Goal: Task Accomplishment & Management: Manage account settings

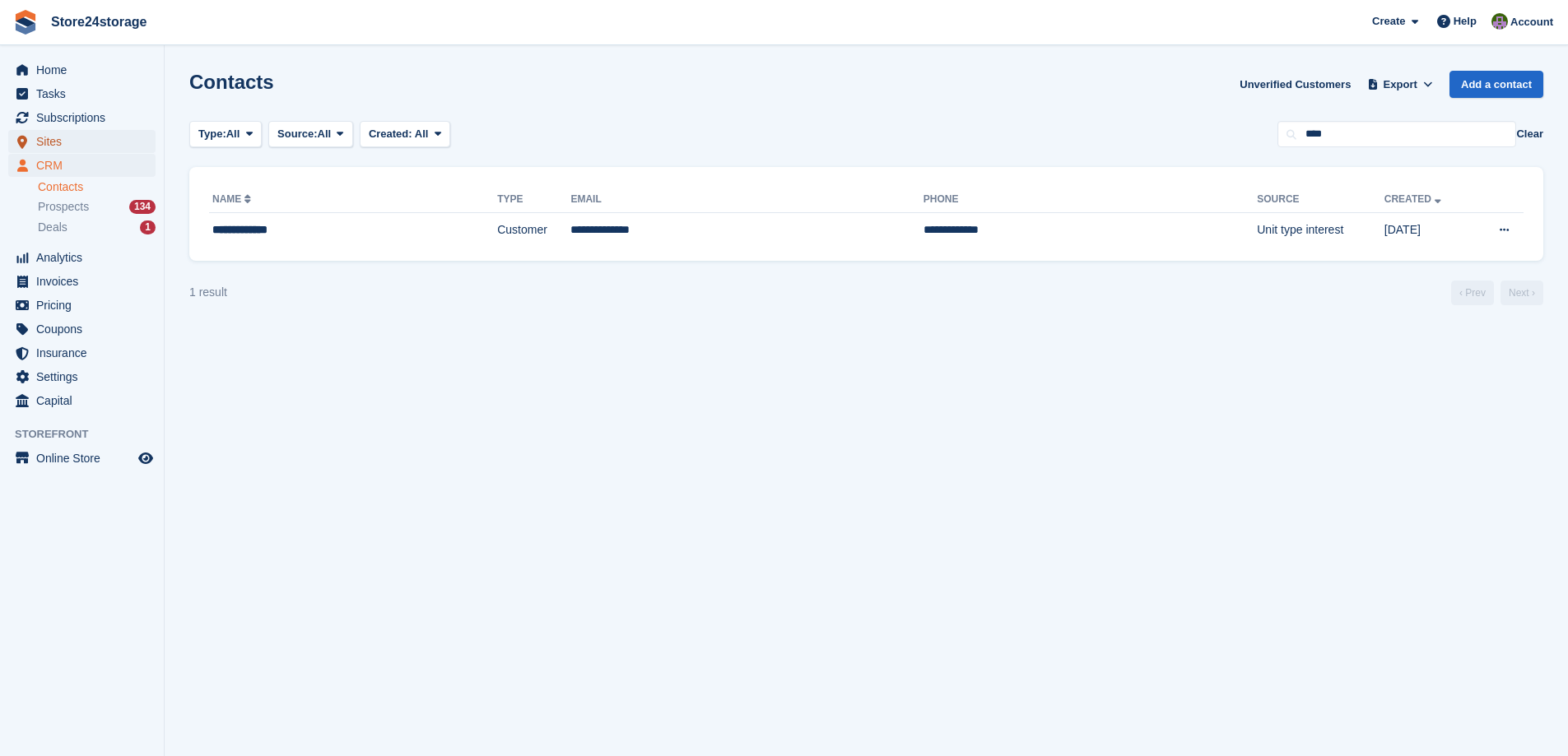
click at [71, 143] on span "Sites" at bounding box center [86, 141] width 99 height 23
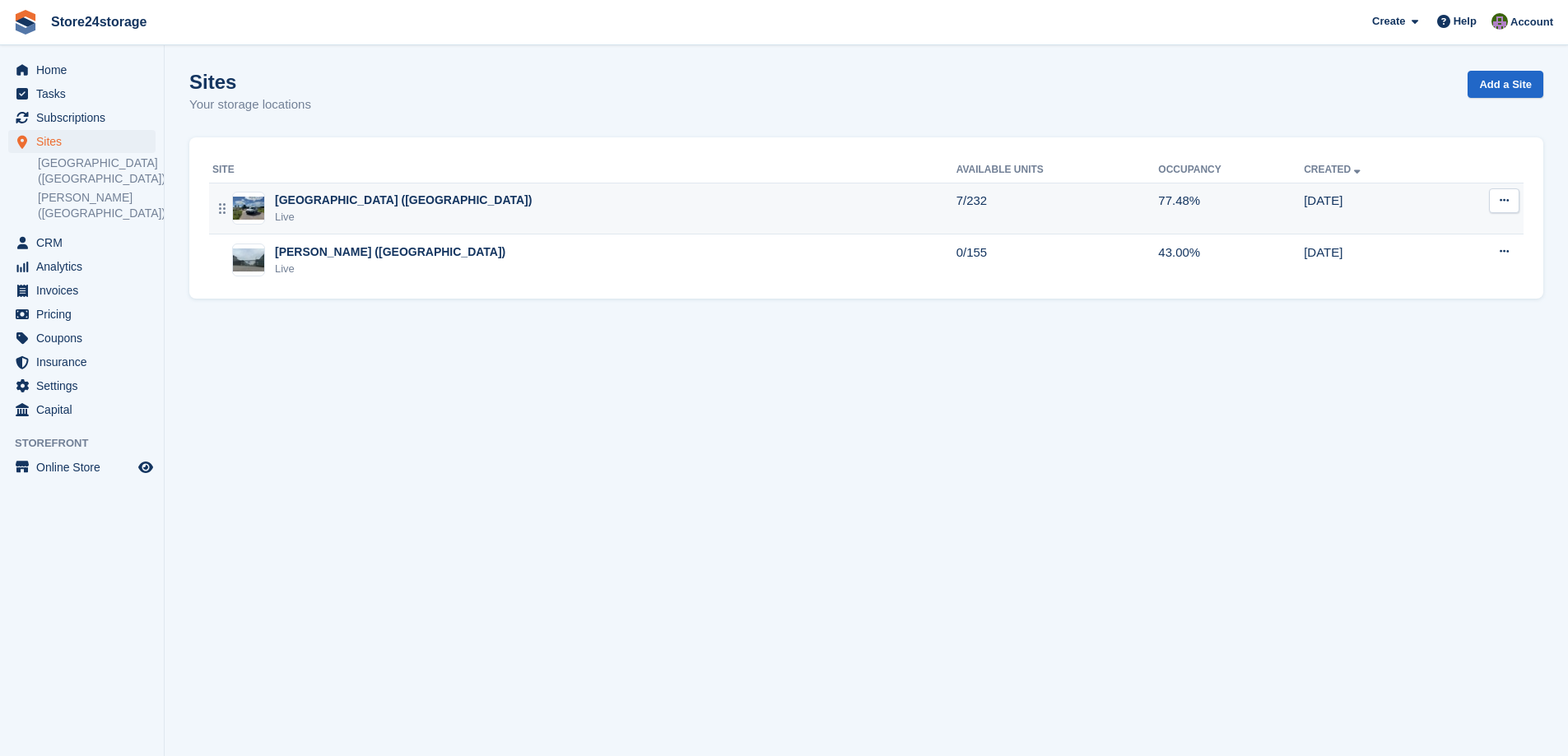
click at [424, 204] on div "Manston Airport (Kent) Live" at bounding box center [583, 209] width 744 height 34
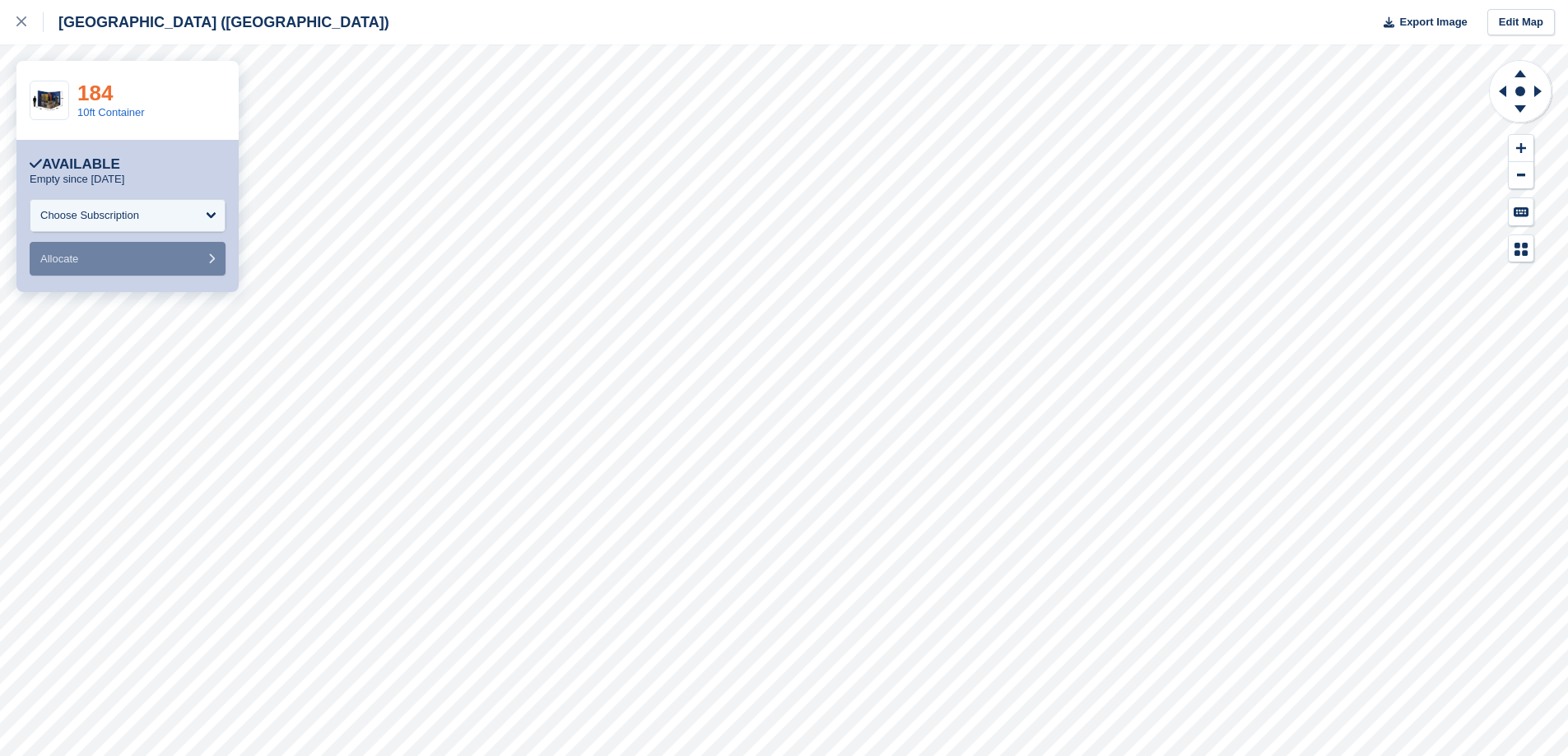
click at [92, 97] on link "184" at bounding box center [95, 93] width 36 height 25
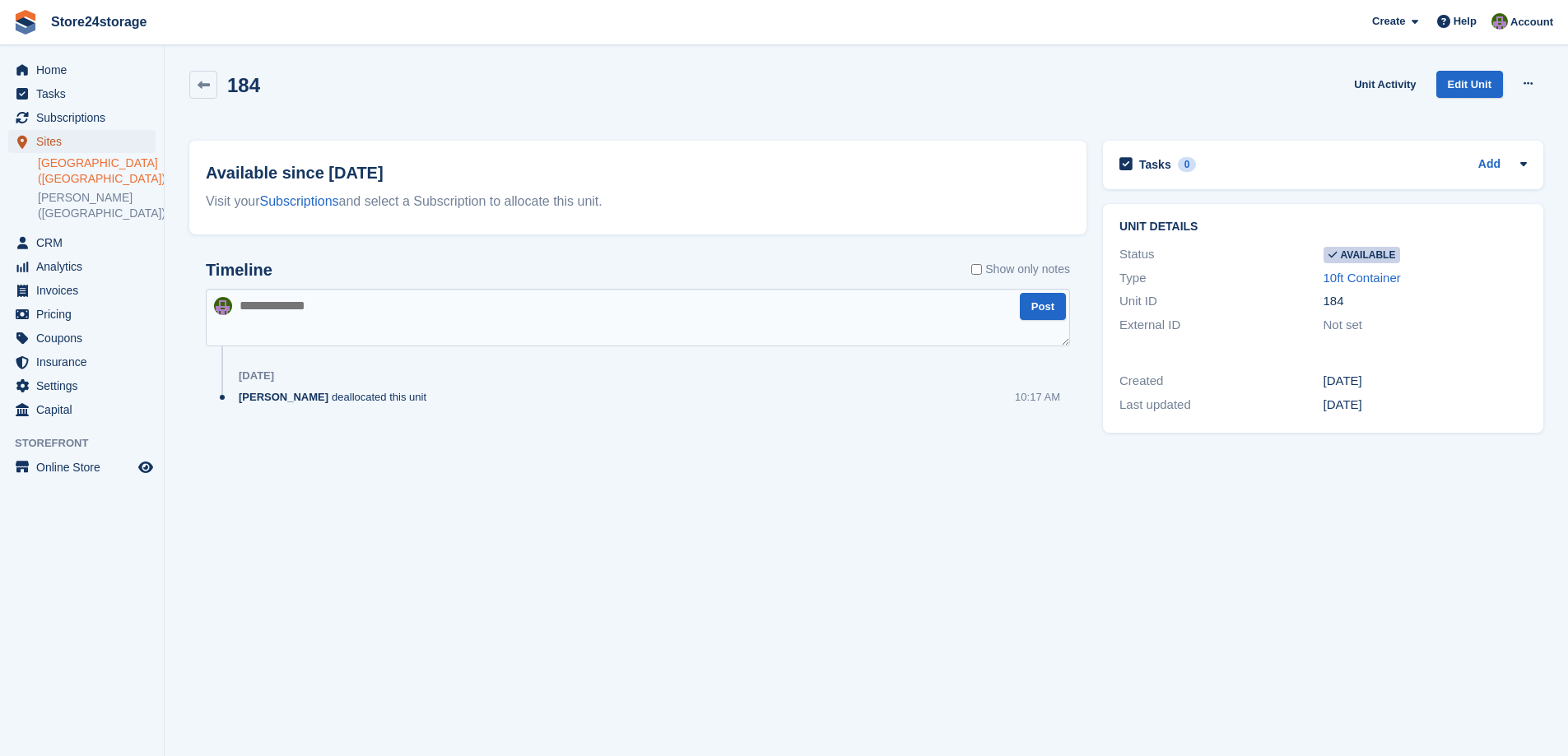
click at [80, 145] on span "Sites" at bounding box center [86, 141] width 99 height 23
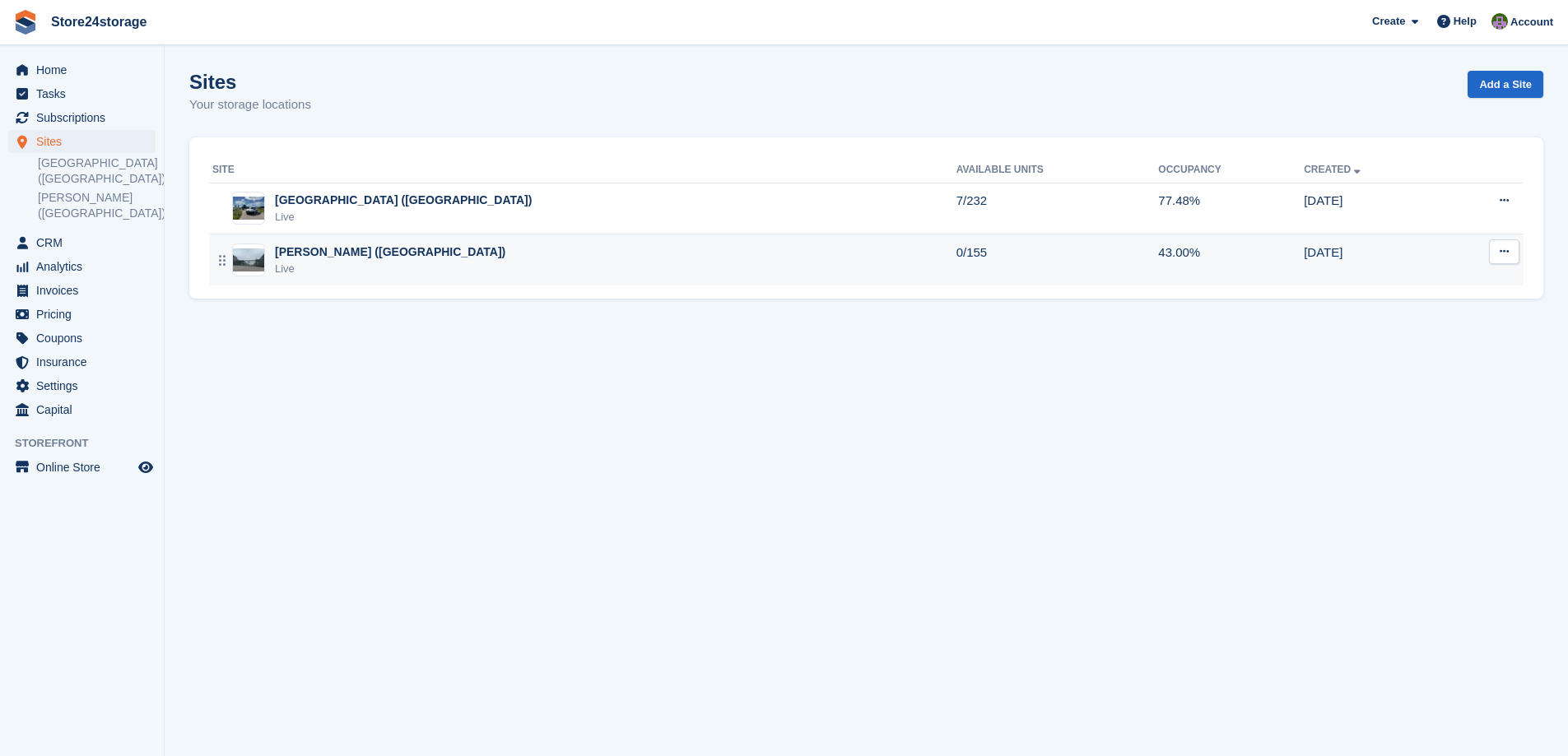
click at [426, 254] on div "Warley Brentwood (Essex) Live" at bounding box center [583, 260] width 744 height 34
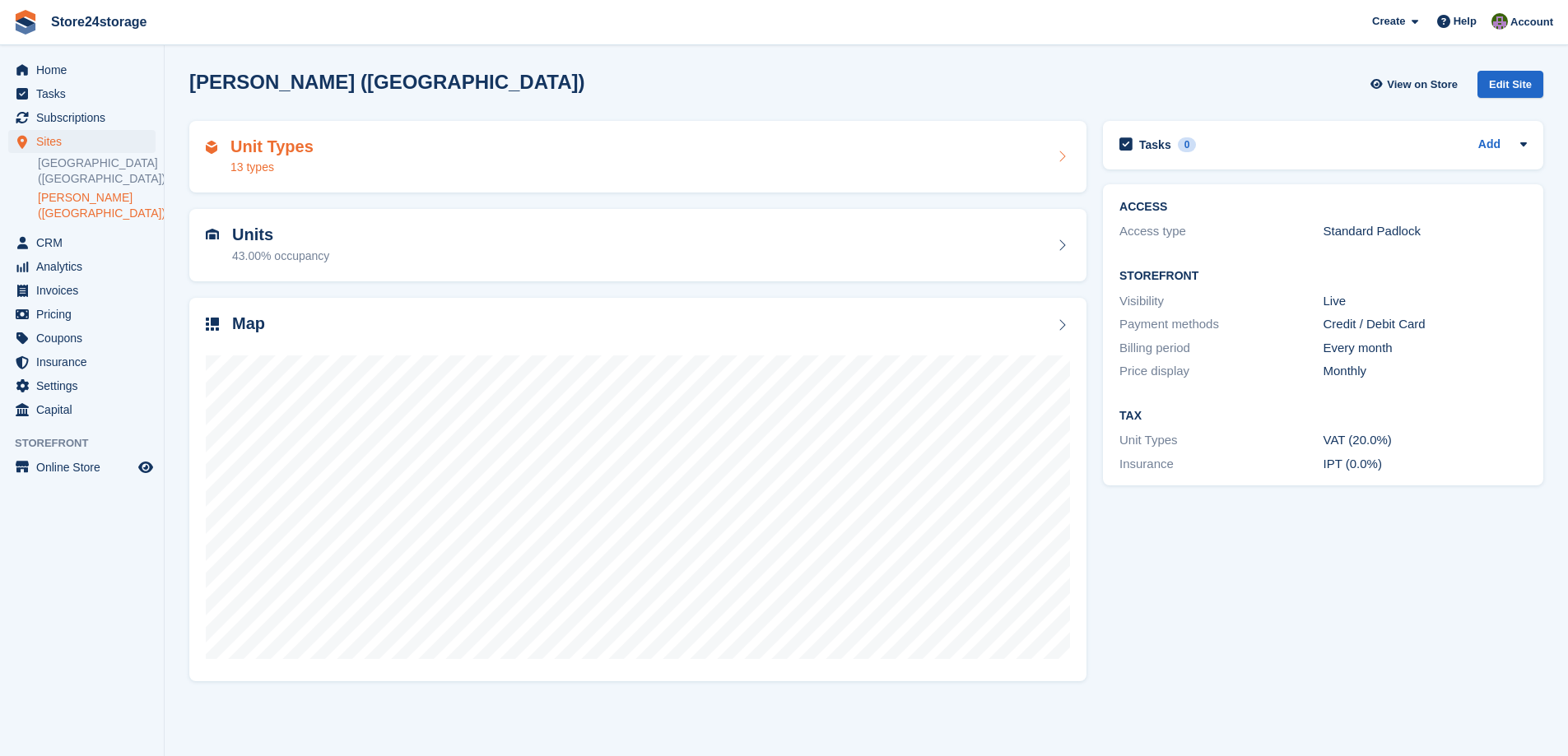
click at [538, 159] on div "Unit Types 13 types" at bounding box center [638, 157] width 864 height 40
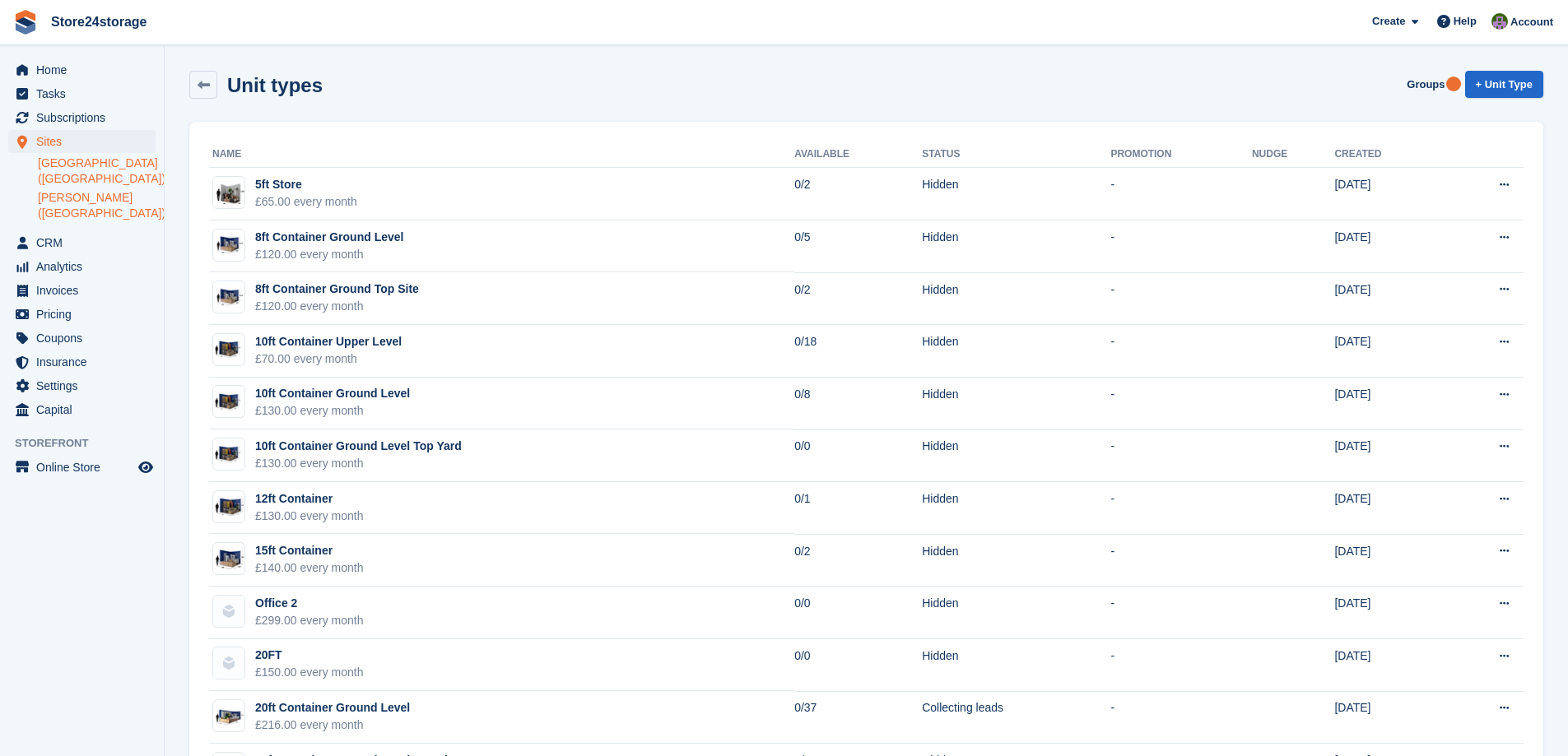
click at [89, 166] on link "[GEOGRAPHIC_DATA] ([GEOGRAPHIC_DATA])" at bounding box center [97, 171] width 118 height 32
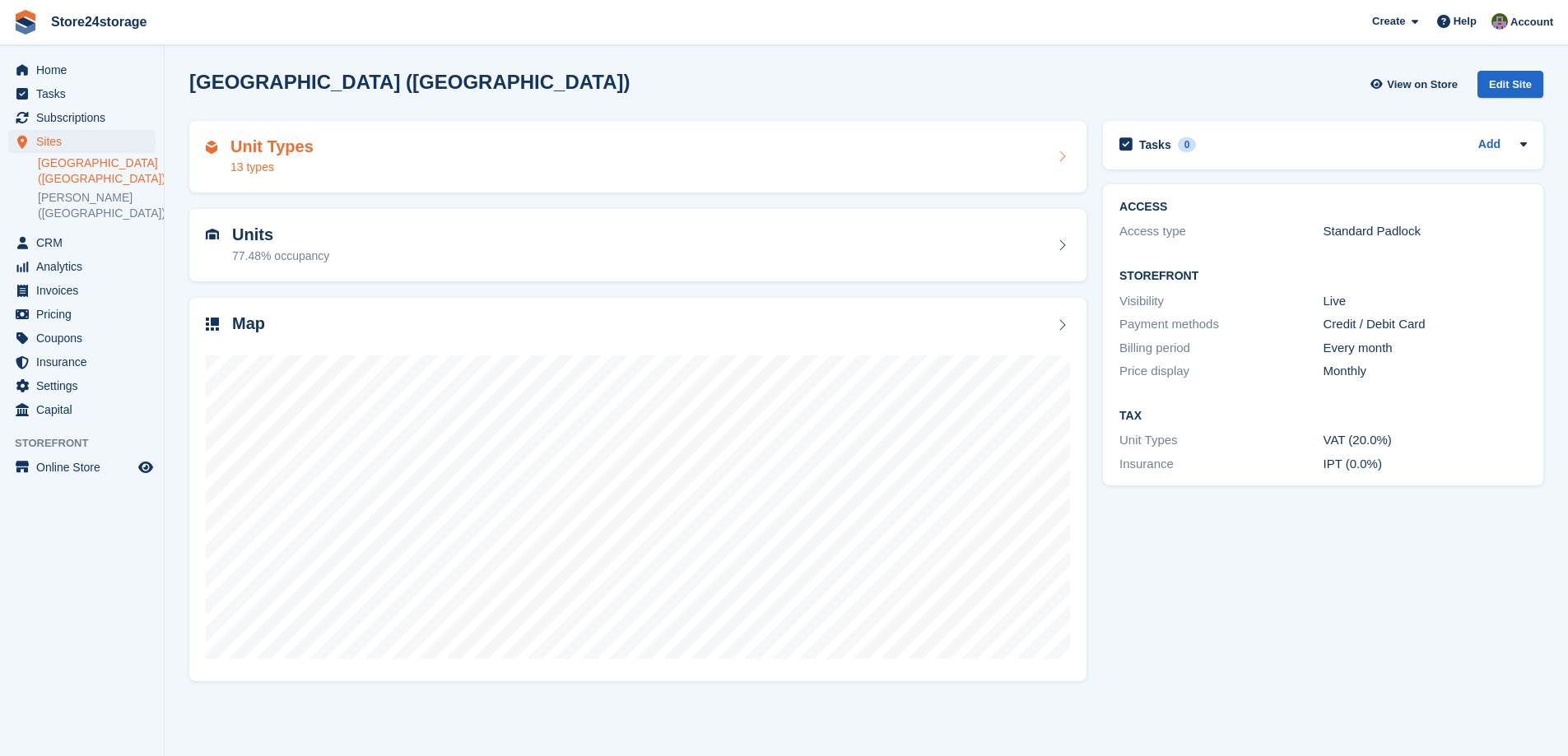
click at [548, 159] on div "Unit Types 13 types" at bounding box center [638, 157] width 864 height 40
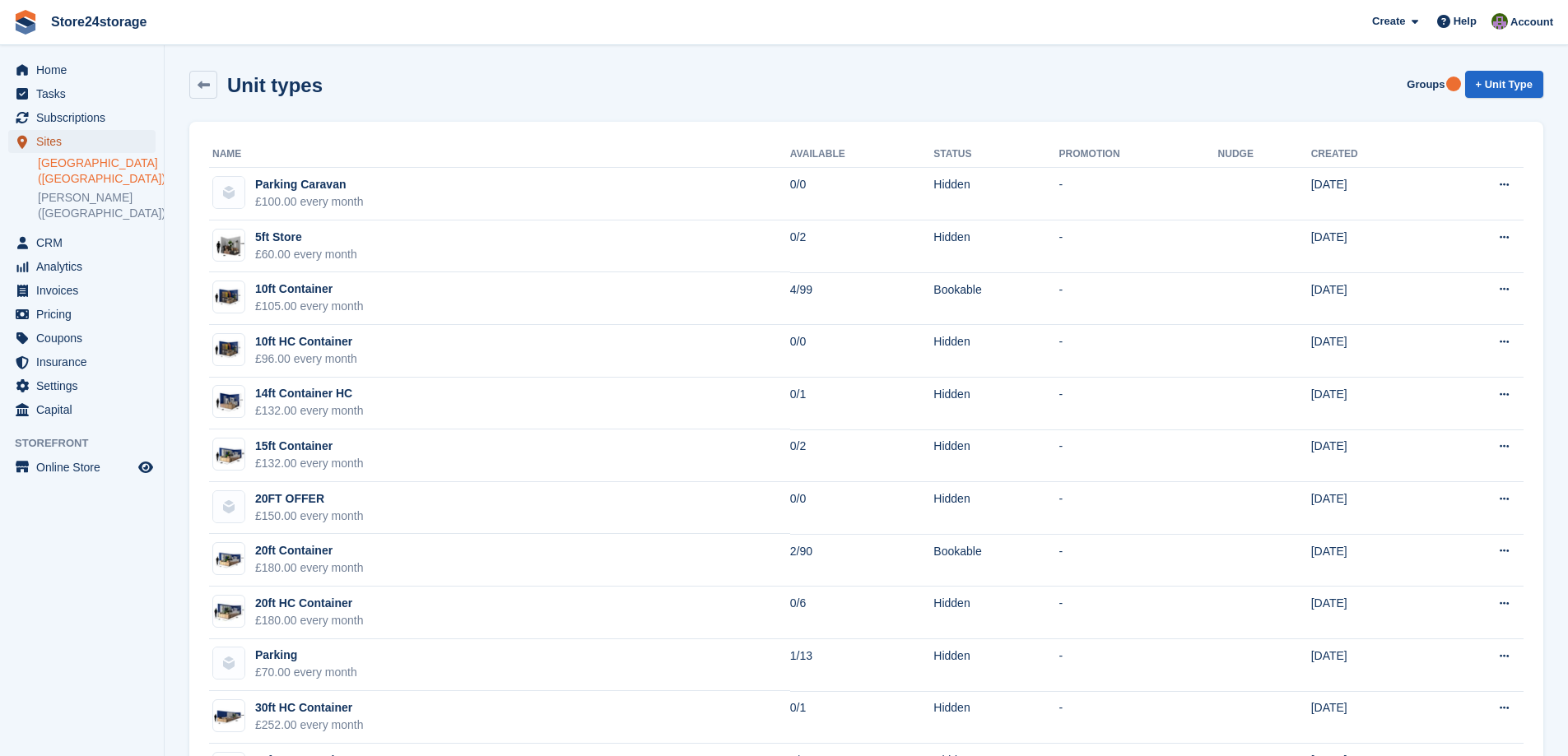
click at [65, 144] on span "Sites" at bounding box center [86, 141] width 99 height 23
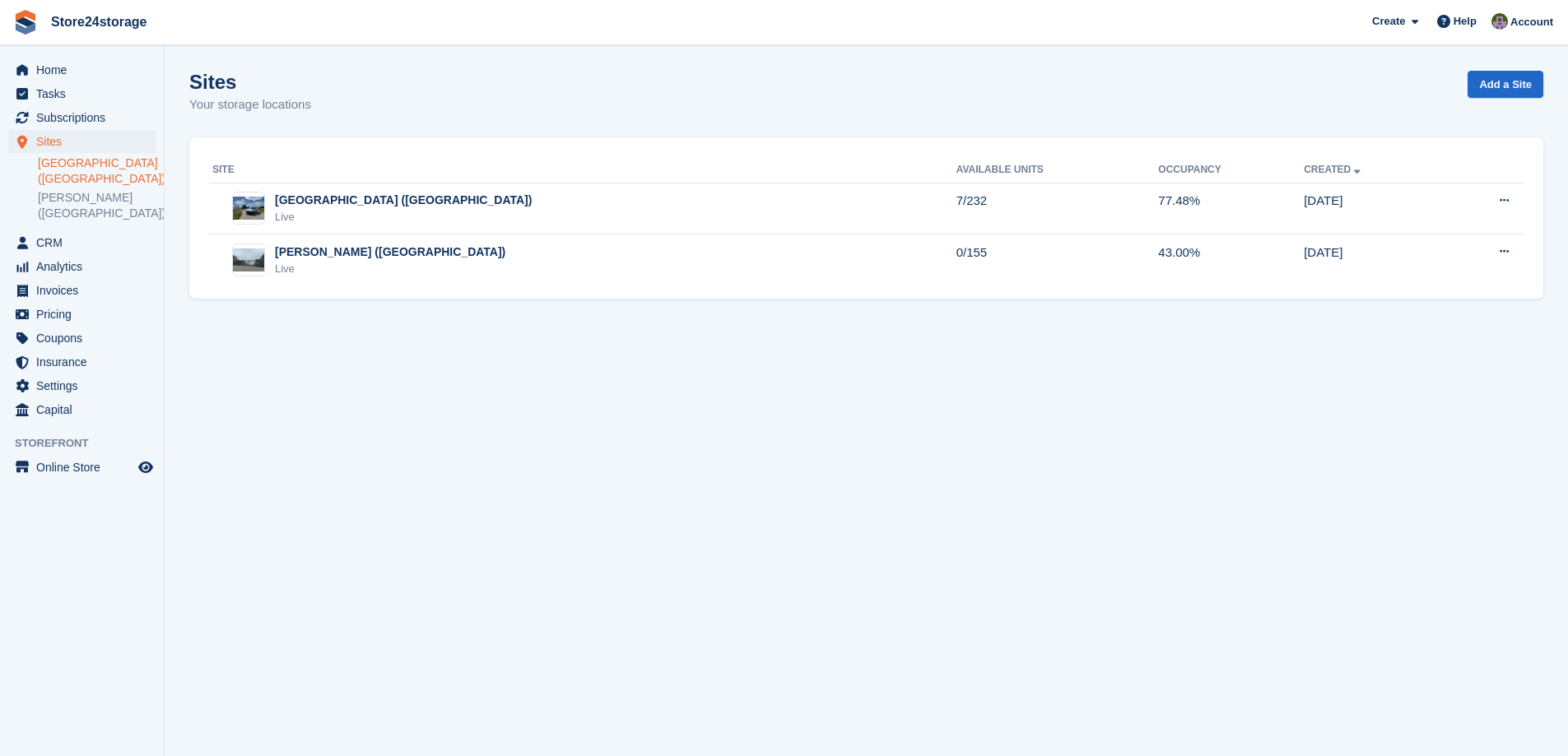
drag, startPoint x: 91, startPoint y: 164, endPoint x: 131, endPoint y: 168, distance: 40.2
click at [91, 164] on link "[GEOGRAPHIC_DATA] ([GEOGRAPHIC_DATA])" at bounding box center [97, 171] width 118 height 32
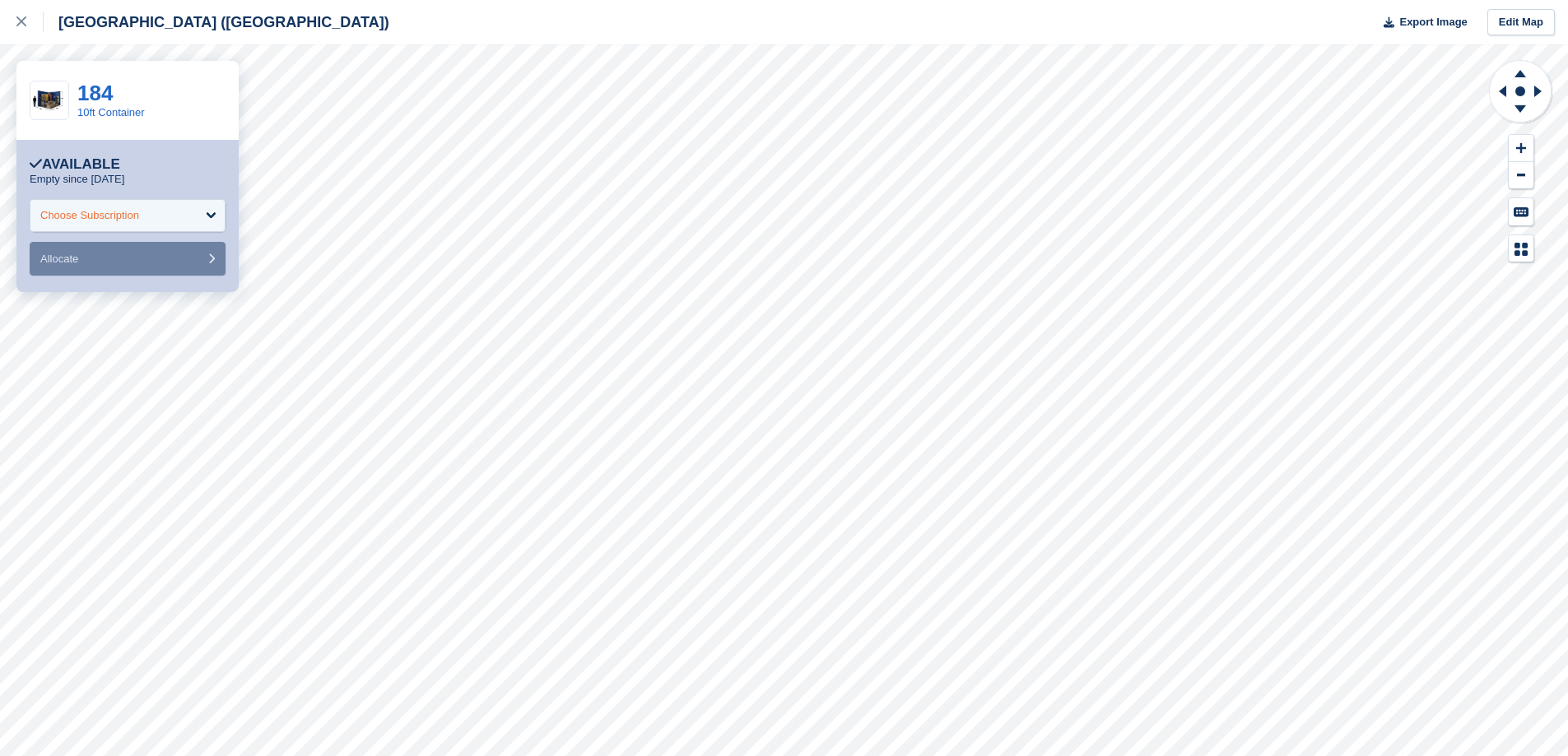
click at [123, 210] on div "Choose Subscription" at bounding box center [90, 216] width 99 height 17
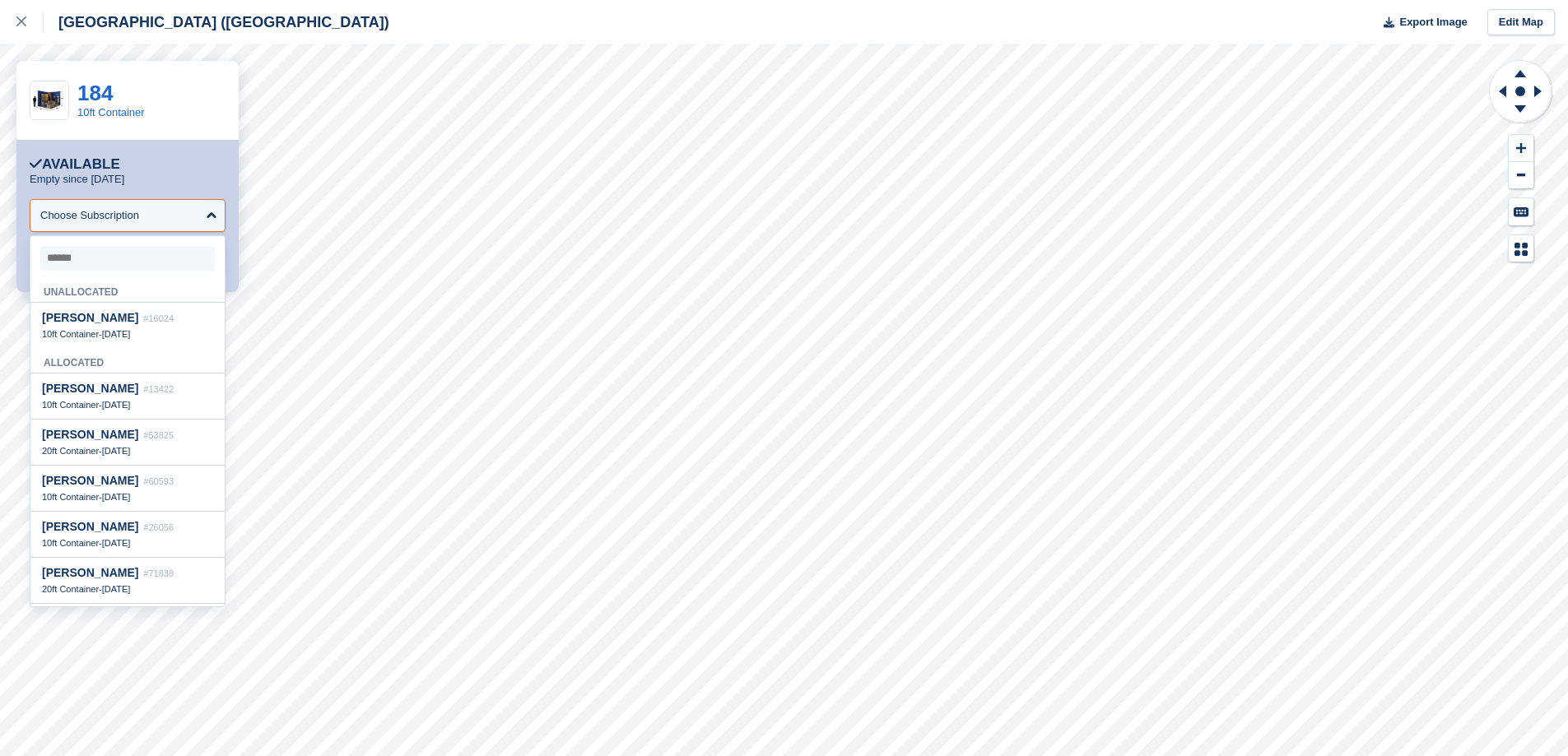
click at [103, 295] on div "Unallocated" at bounding box center [128, 290] width 194 height 26
click at [159, 201] on div "Choose Subscription" at bounding box center [128, 216] width 196 height 33
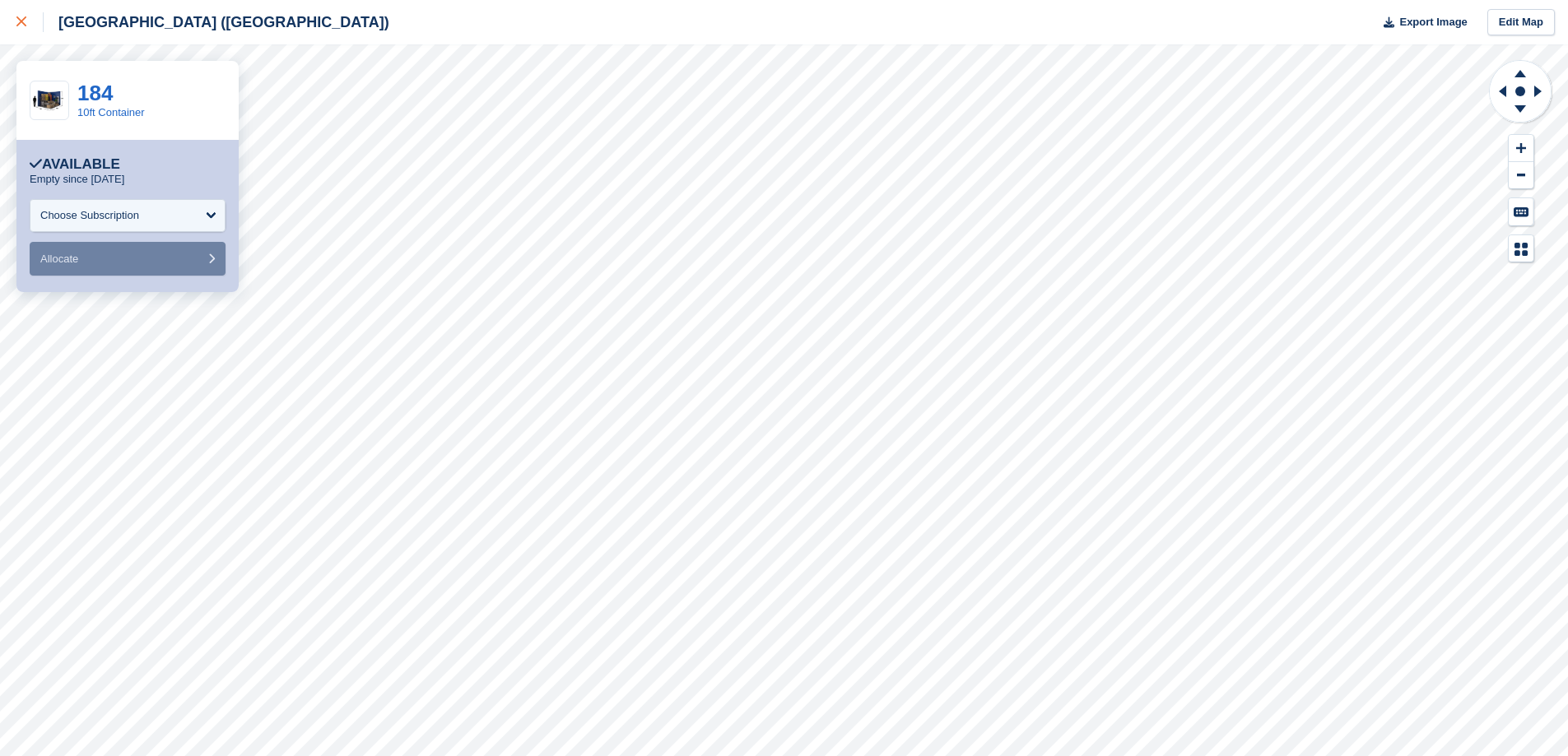
click at [20, 22] on icon at bounding box center [22, 22] width 10 height 10
click at [26, 22] on icon at bounding box center [22, 22] width 10 height 10
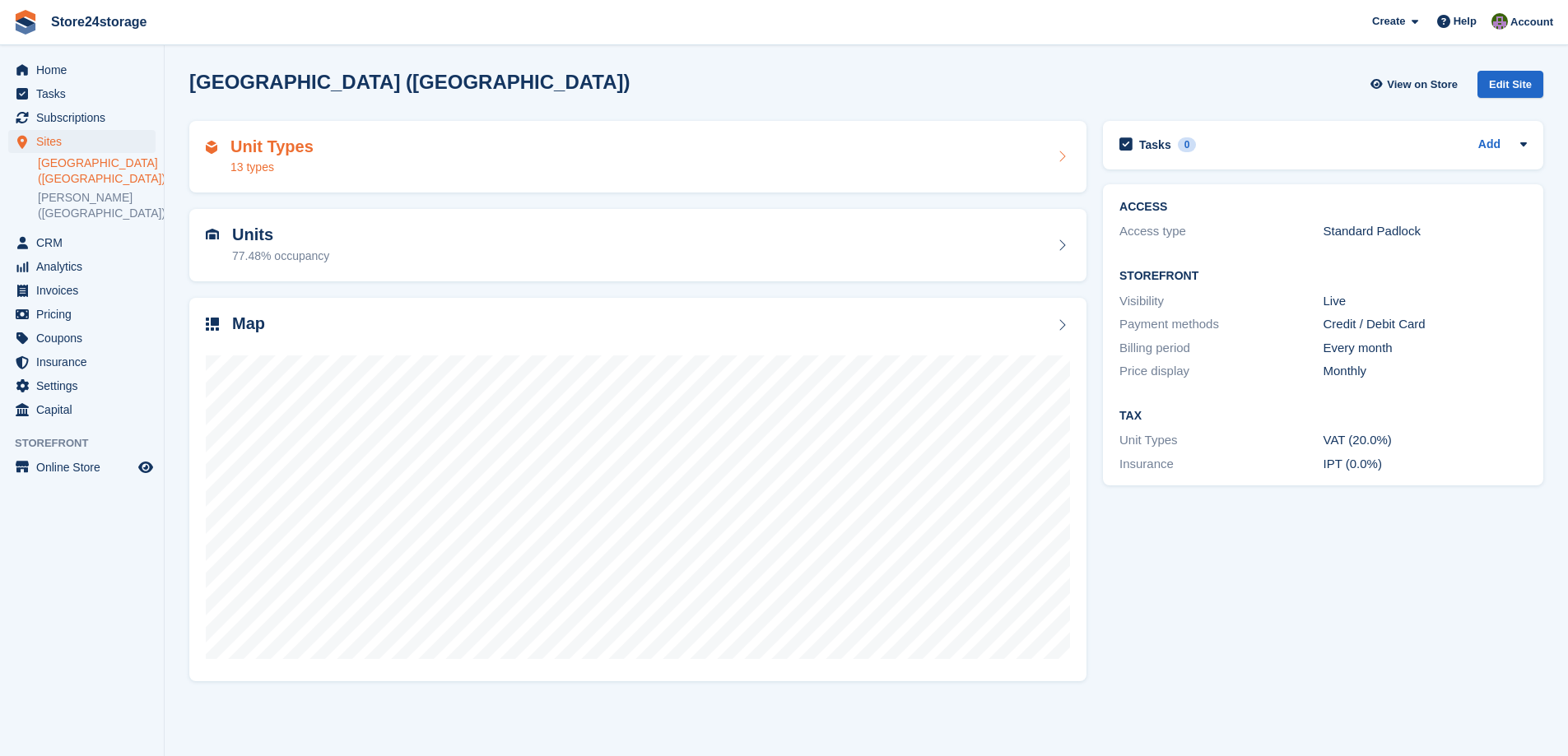
click at [268, 147] on h2 "Unit Types" at bounding box center [272, 146] width 83 height 19
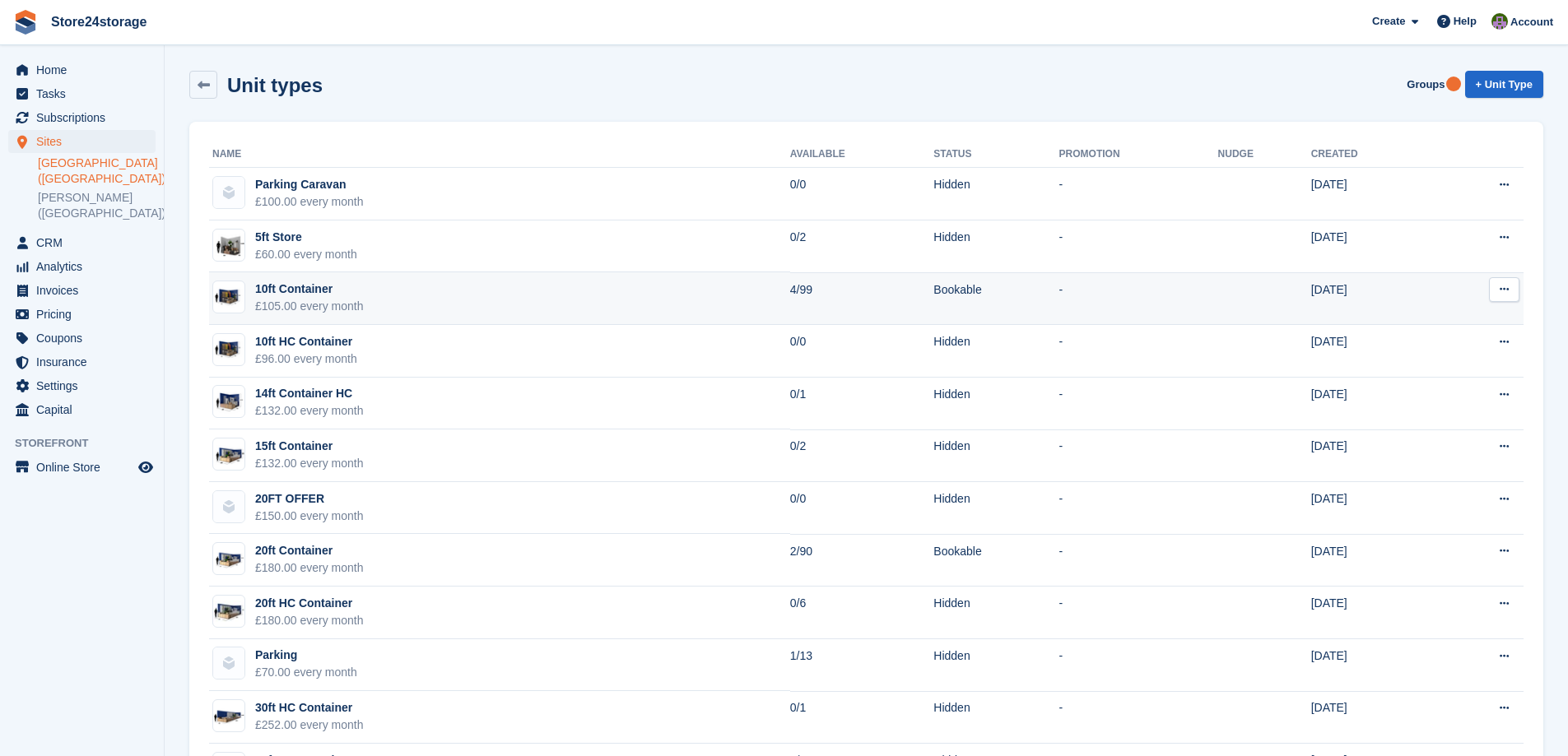
click at [704, 298] on td "10ft Container £105.00 every month" at bounding box center [499, 298] width 581 height 52
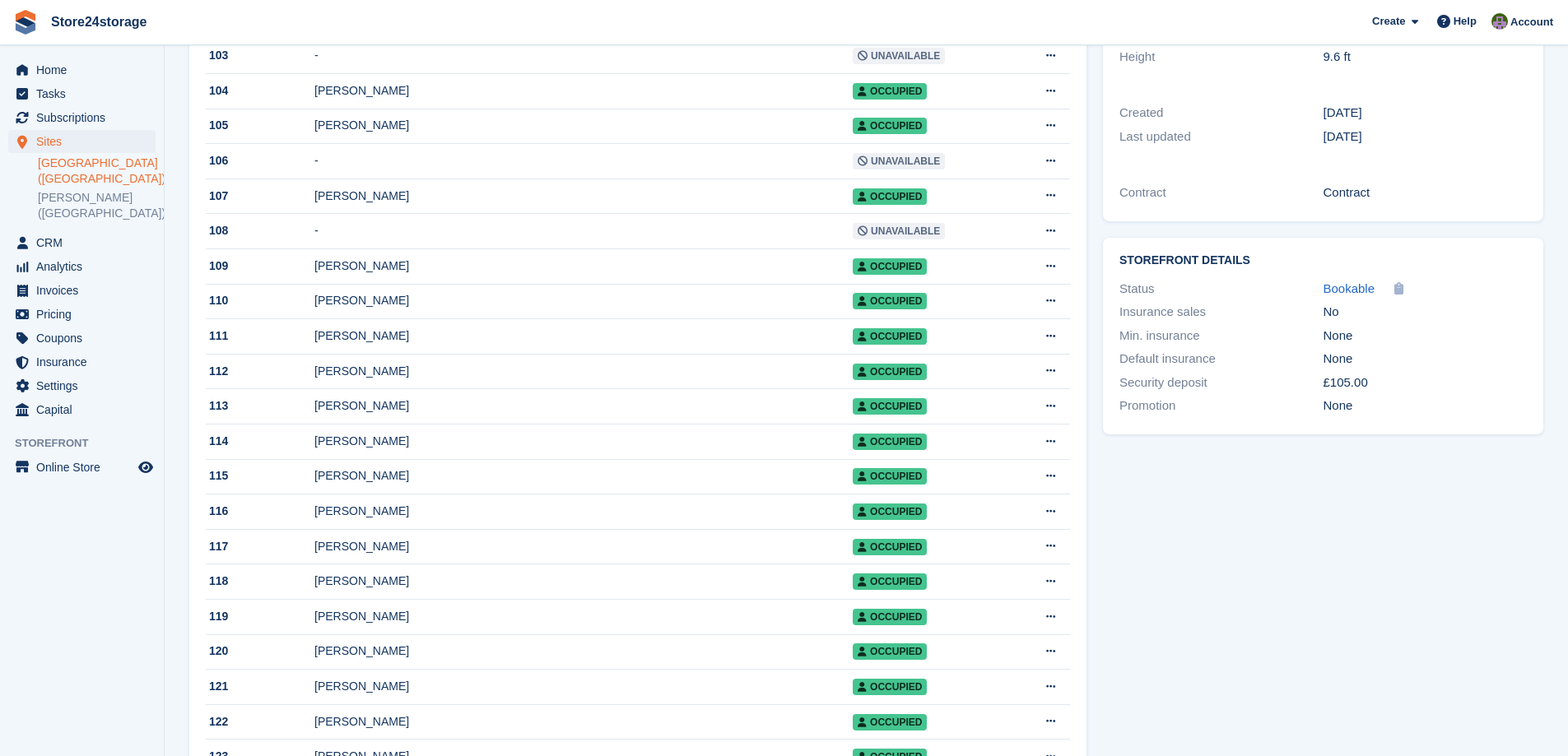
scroll to position [247, 0]
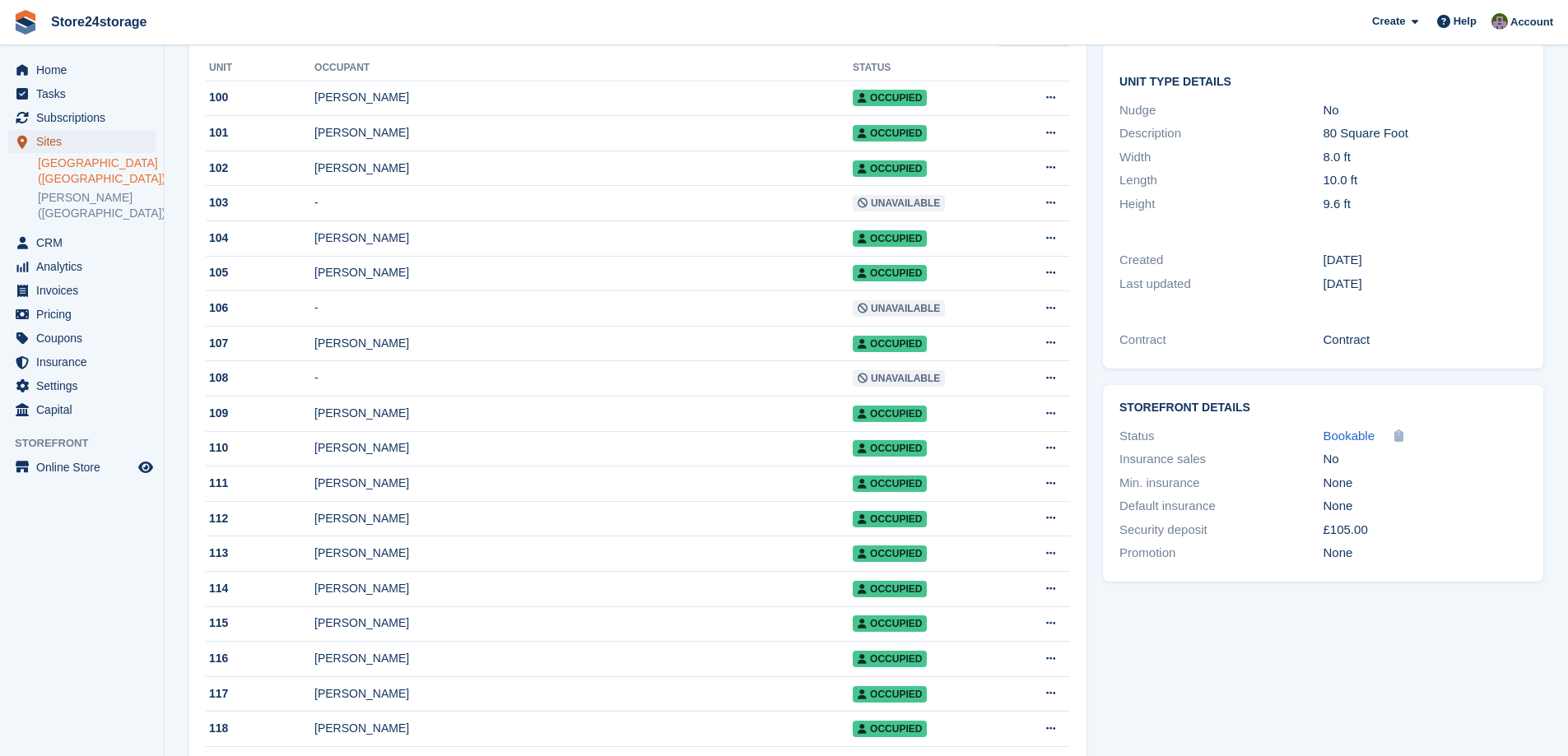
click at [64, 142] on span "Sites" at bounding box center [86, 141] width 99 height 23
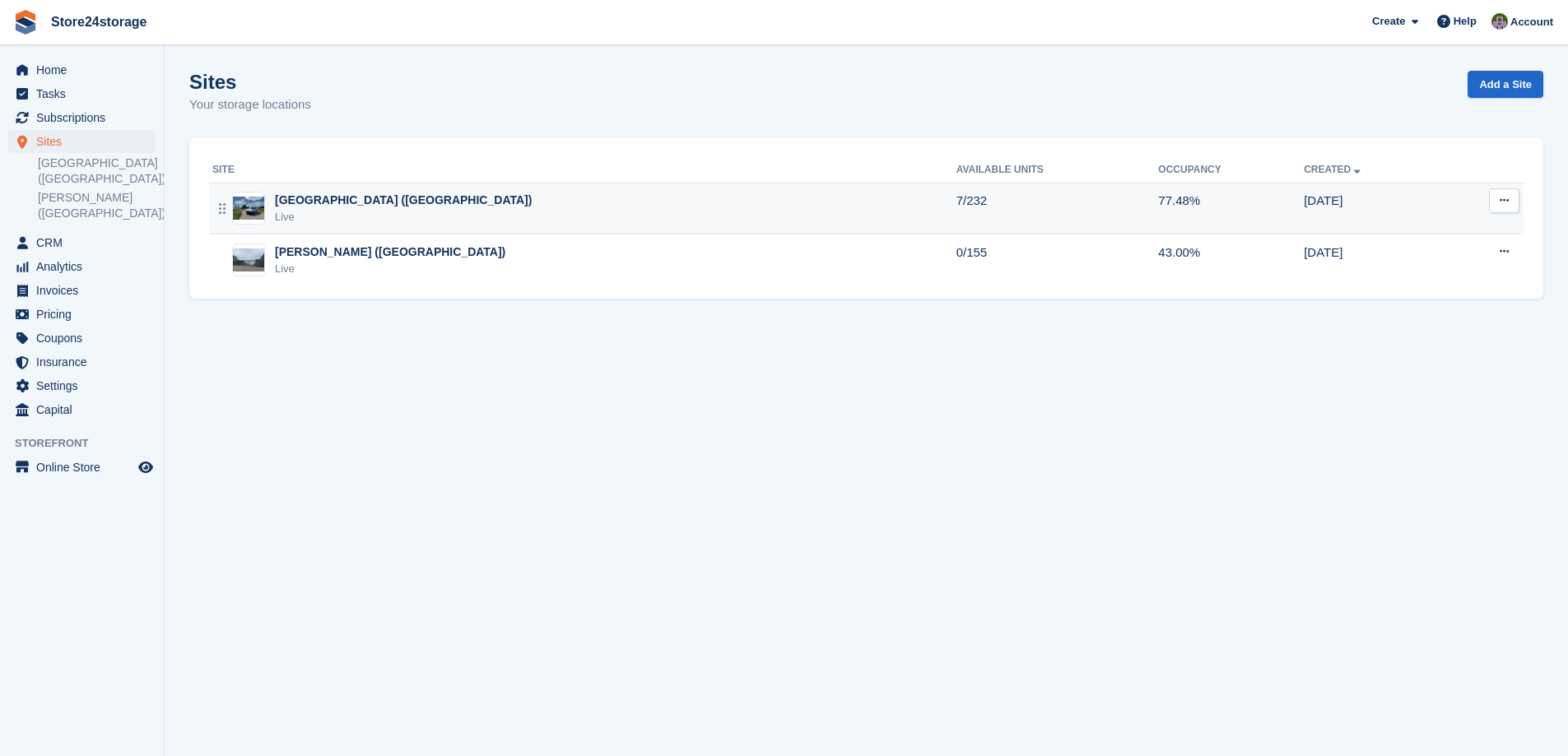
click at [373, 199] on div "[GEOGRAPHIC_DATA] ([GEOGRAPHIC_DATA])" at bounding box center [403, 200] width 257 height 17
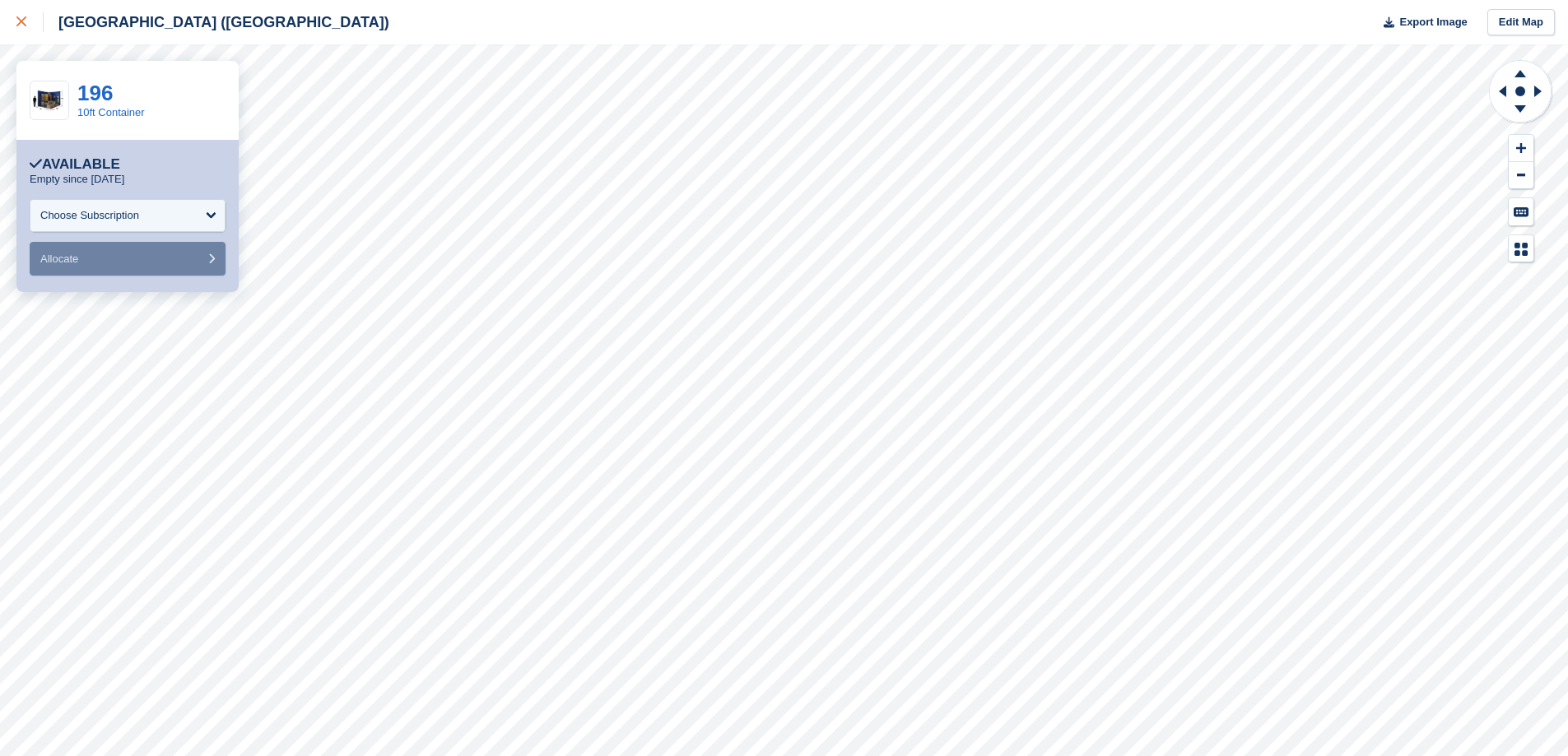
click at [17, 13] on div at bounding box center [30, 22] width 27 height 20
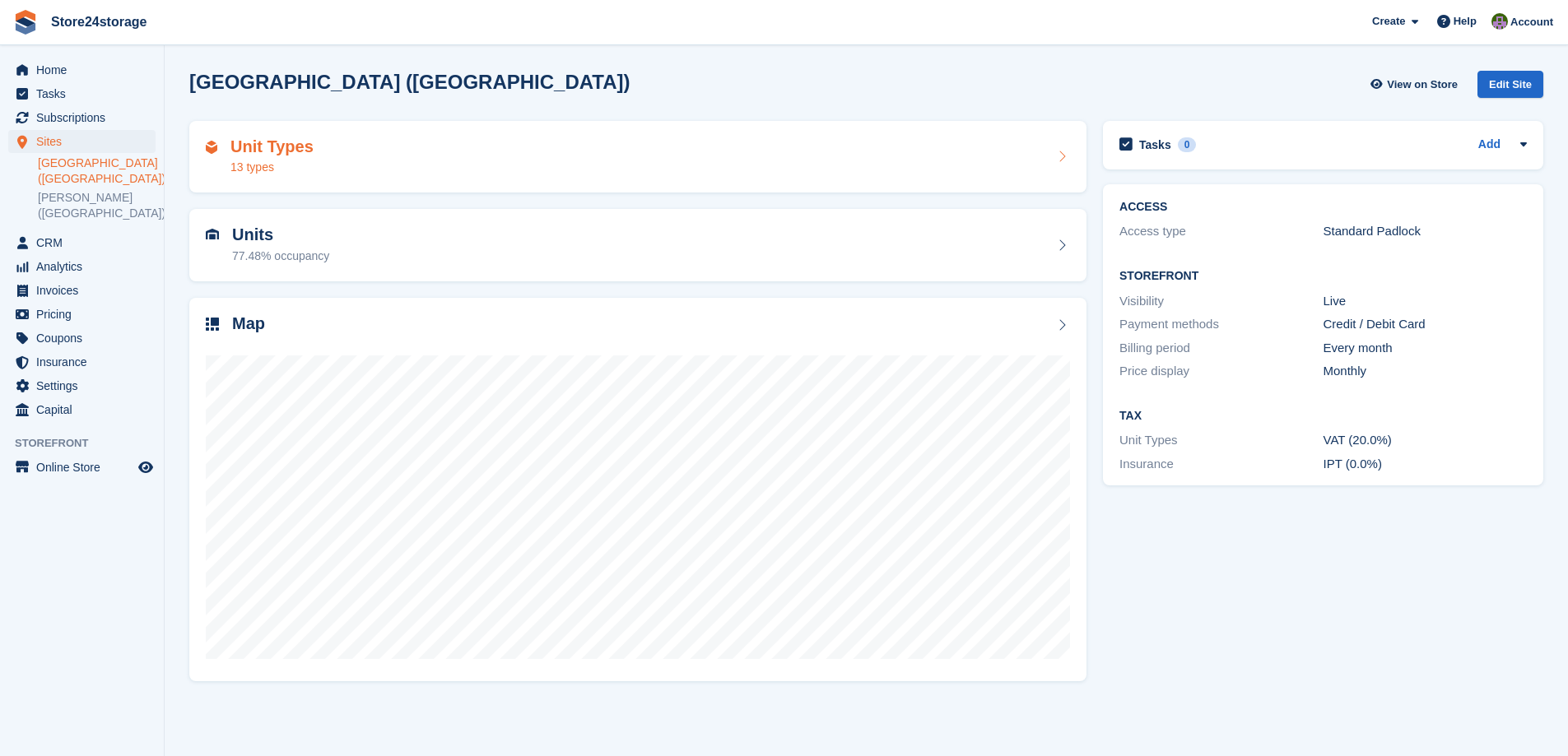
click at [427, 145] on div "Unit Types 13 types" at bounding box center [638, 157] width 864 height 40
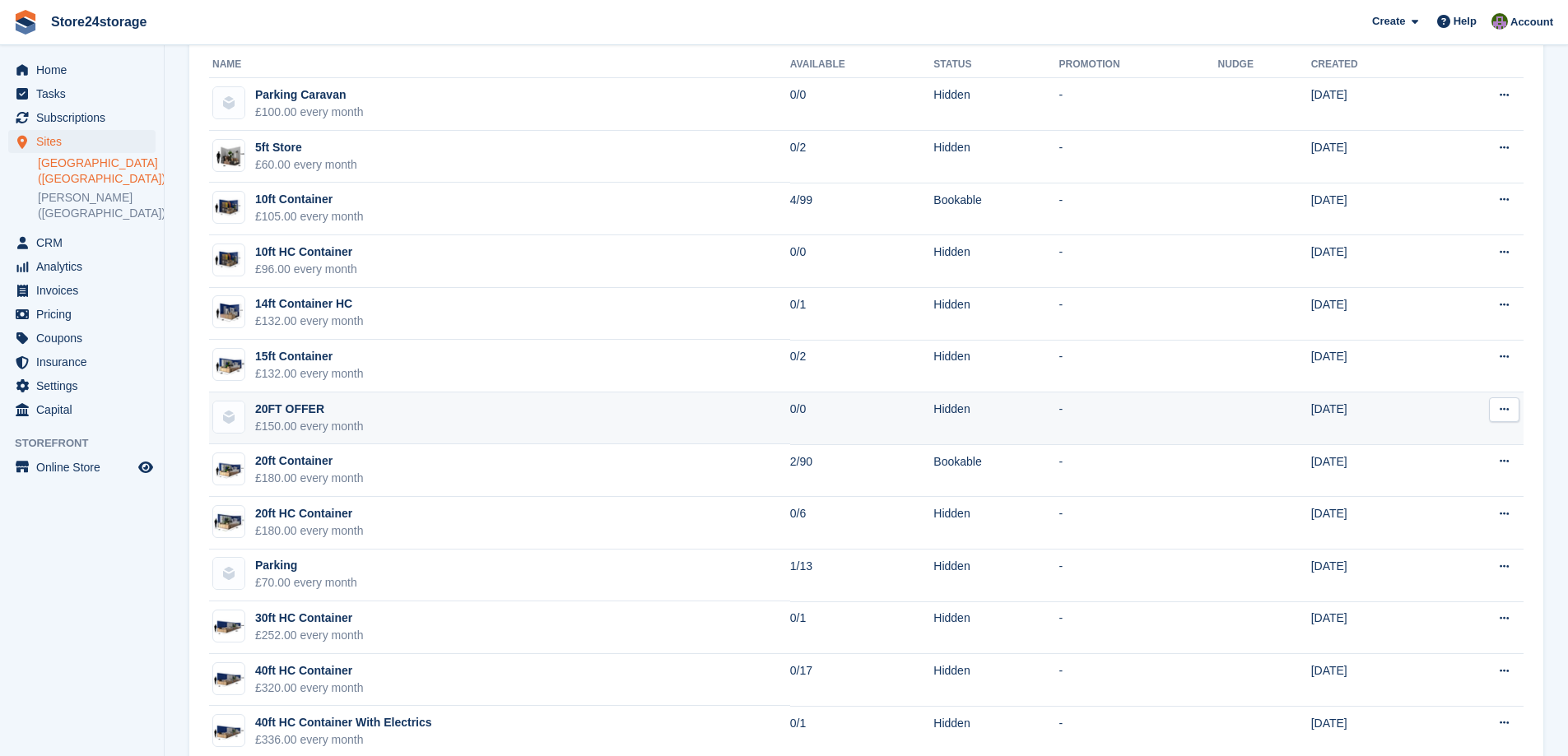
scroll to position [129, 0]
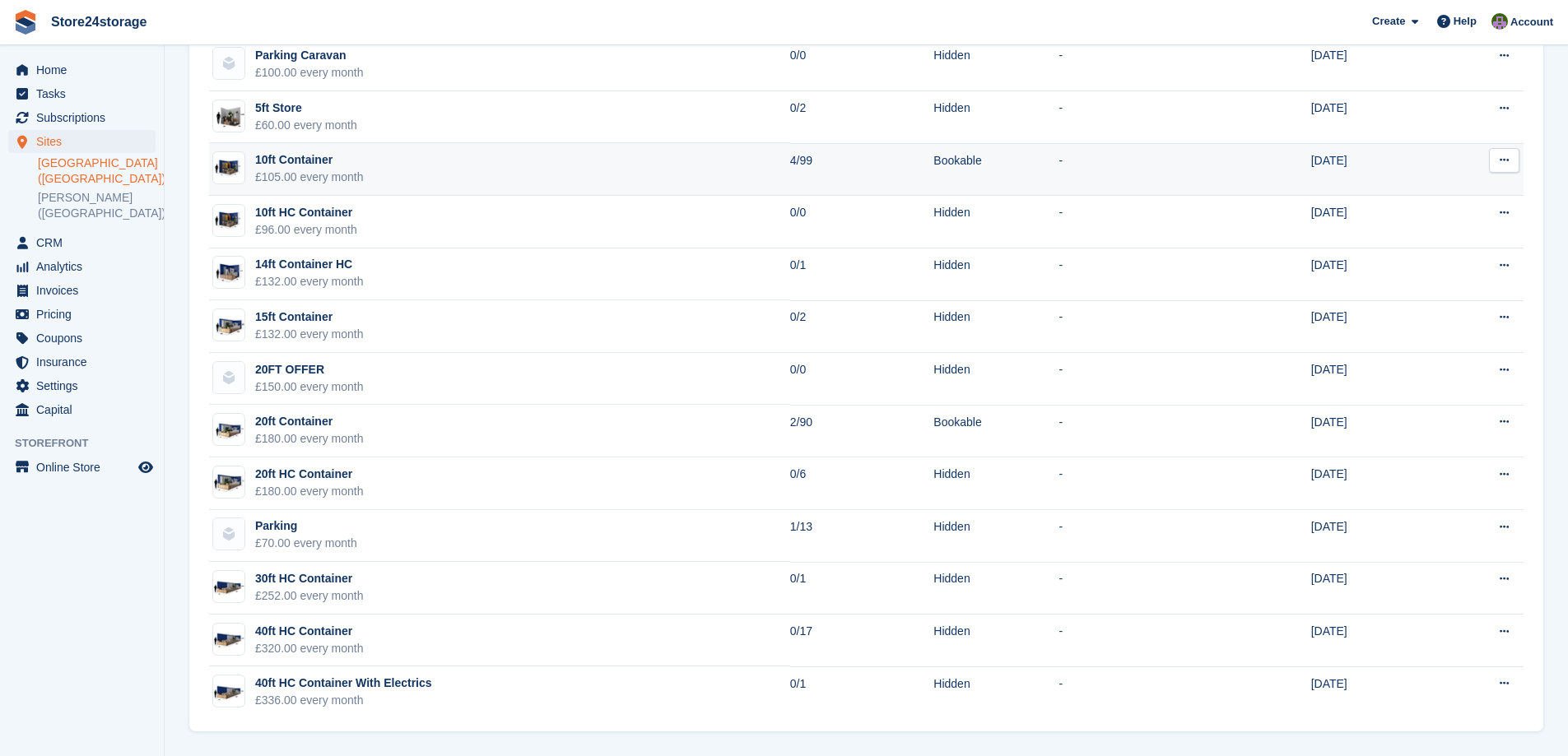
click at [1505, 161] on icon at bounding box center [1503, 160] width 9 height 11
click at [850, 163] on td "4/99" at bounding box center [862, 169] width 143 height 52
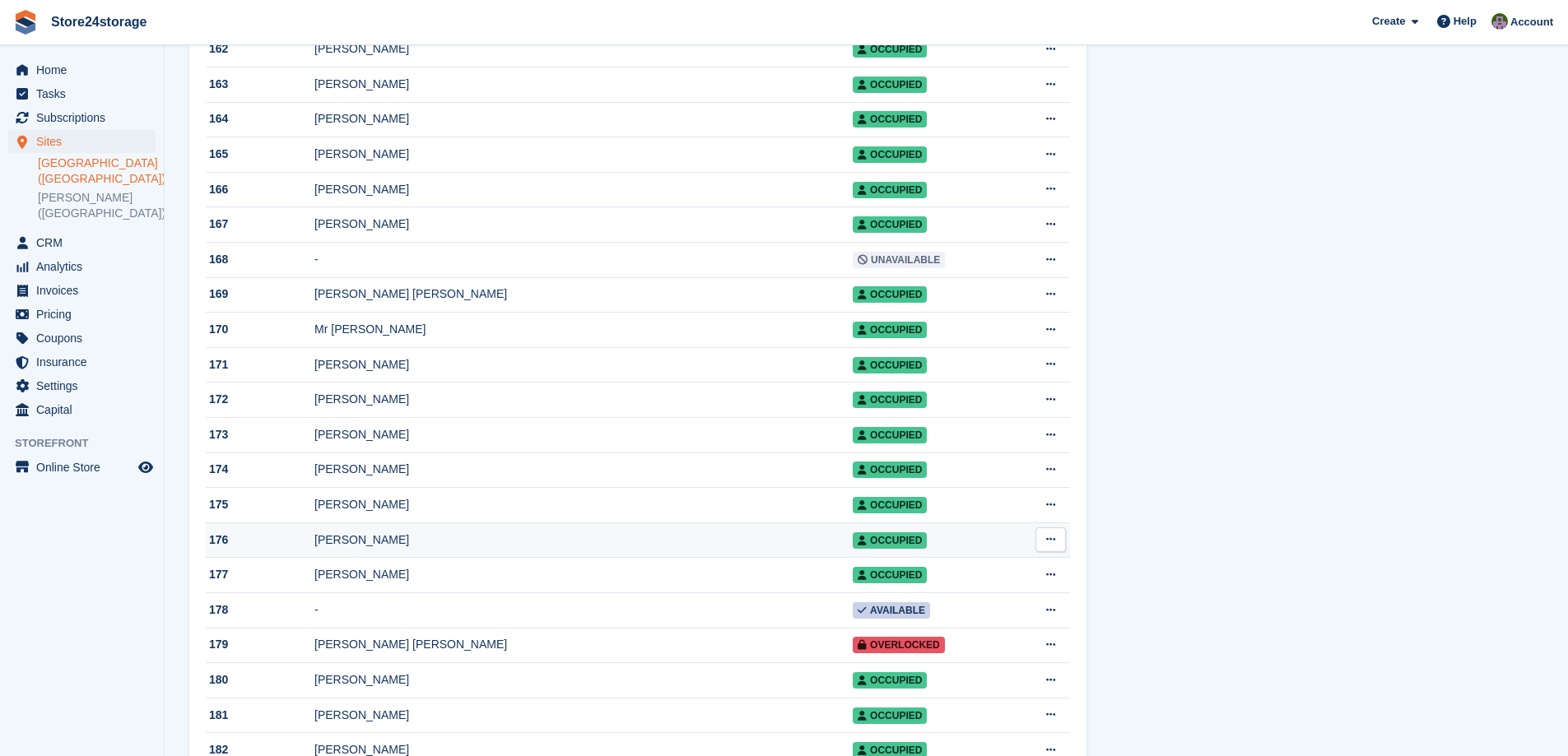
scroll to position [3455, 0]
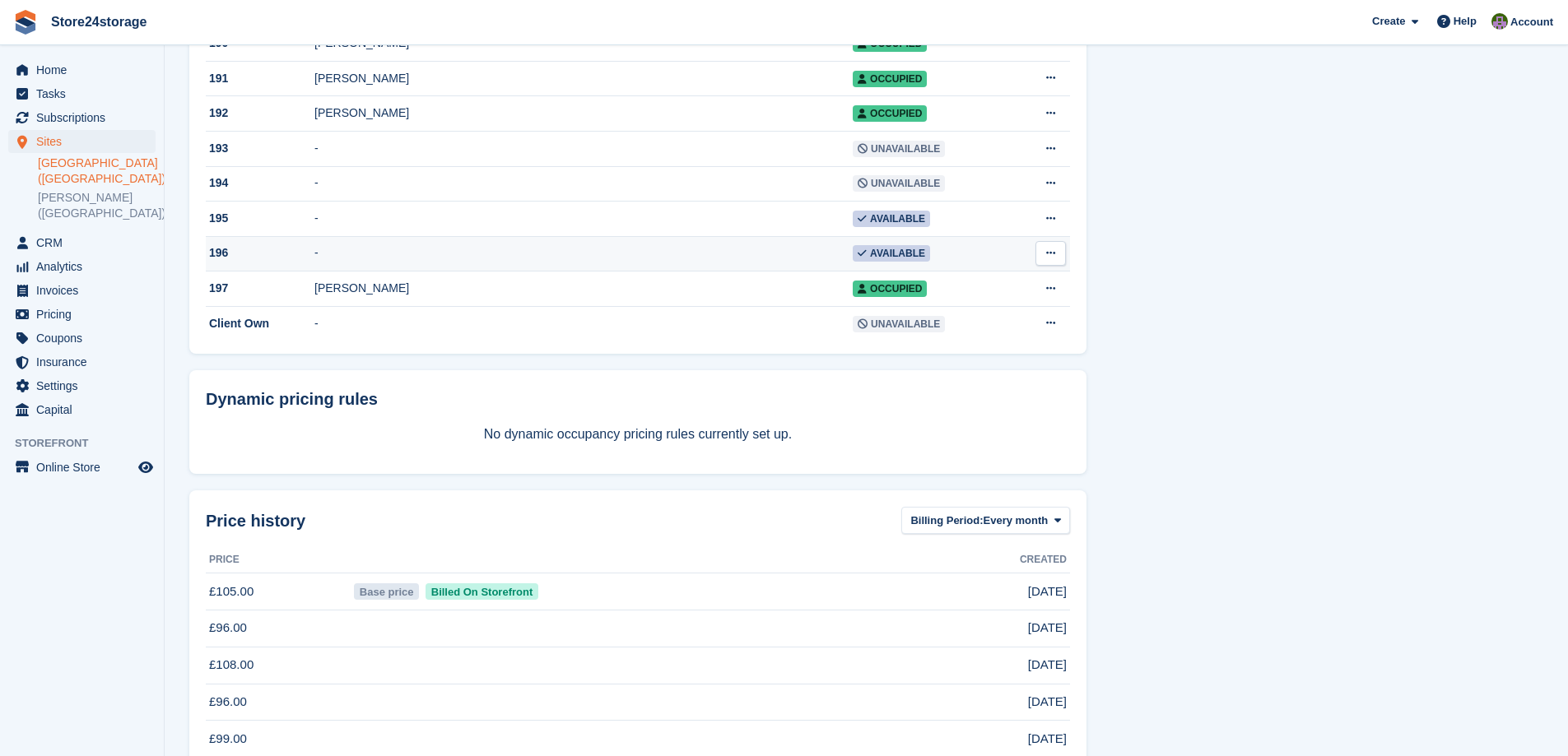
click at [1046, 258] on icon at bounding box center [1050, 253] width 9 height 11
click at [853, 262] on span "Available" at bounding box center [891, 253] width 77 height 17
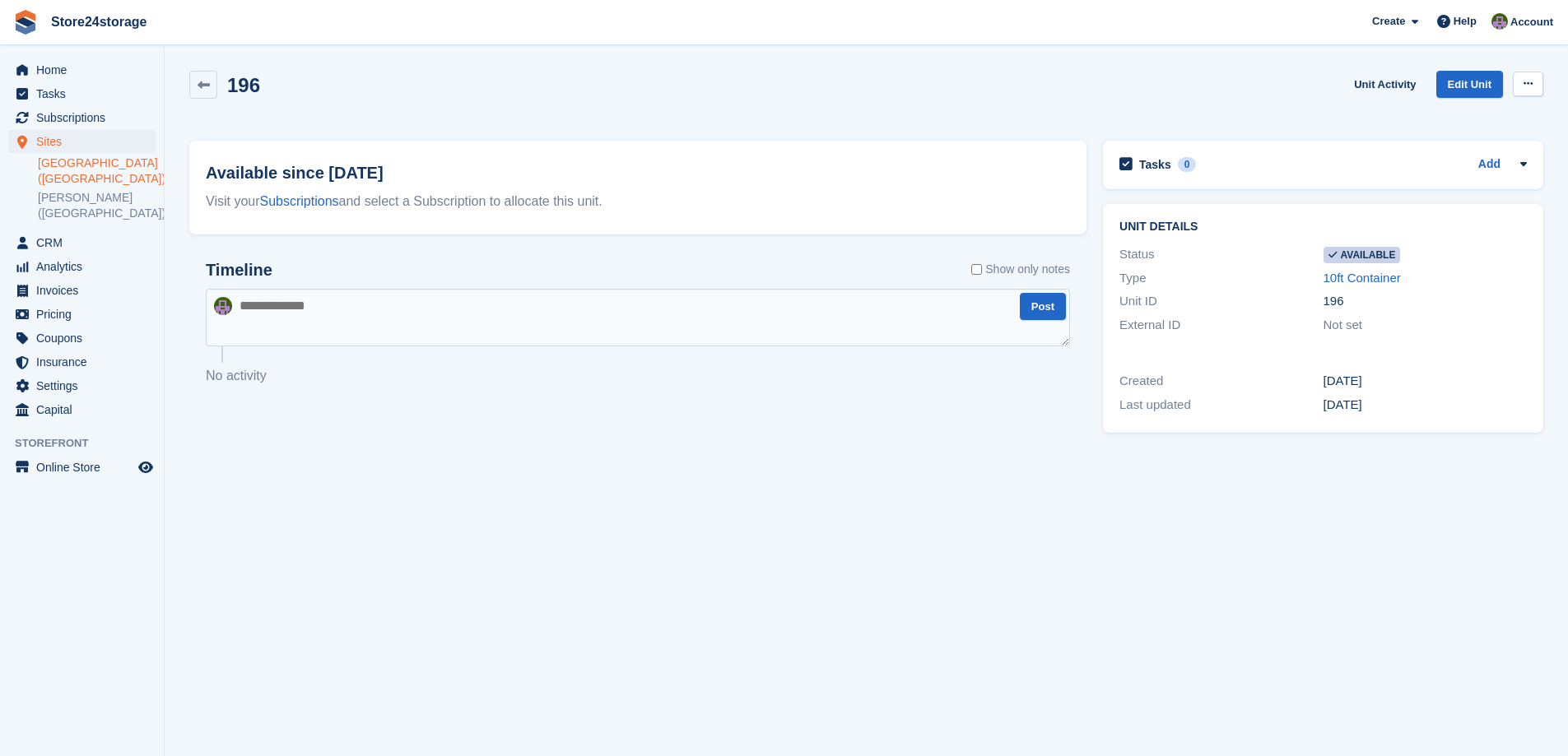
click at [1528, 86] on icon at bounding box center [1527, 83] width 9 height 11
click at [1467, 120] on p "Make unavailable" at bounding box center [1464, 116] width 143 height 22
click at [298, 311] on textarea at bounding box center [638, 317] width 864 height 57
